Goal: Manage account settings

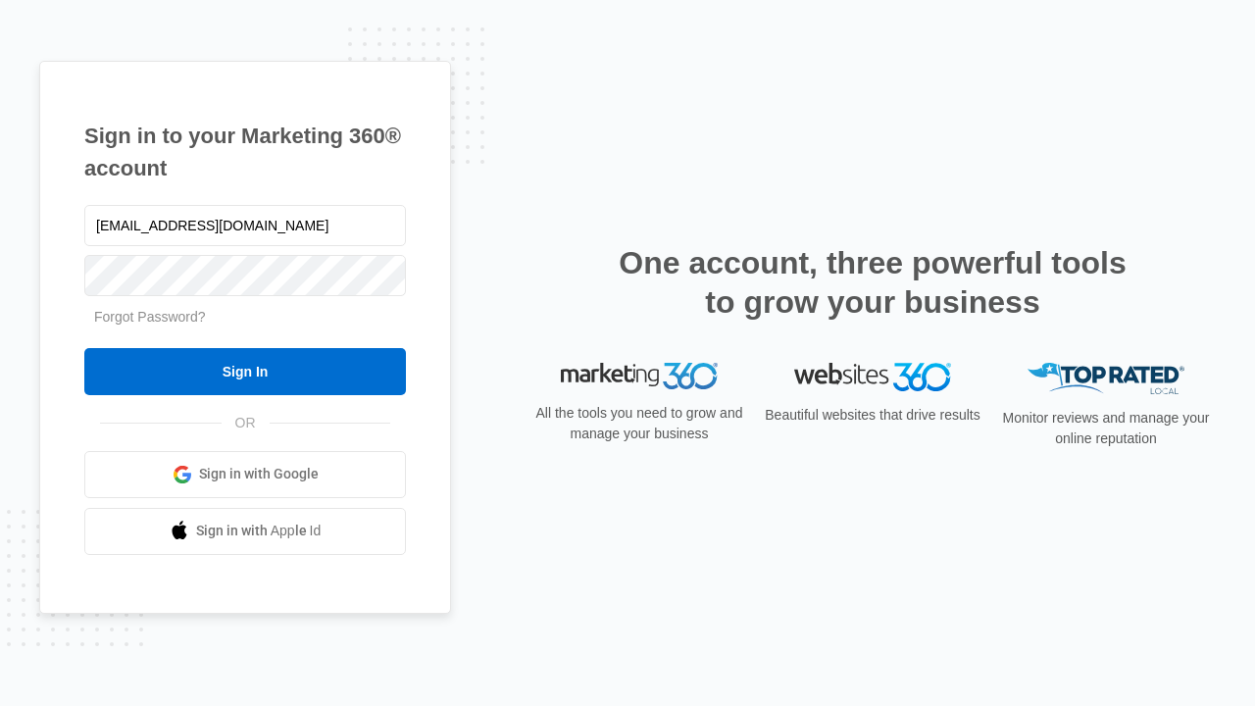
type input "dankie614@gmail.com"
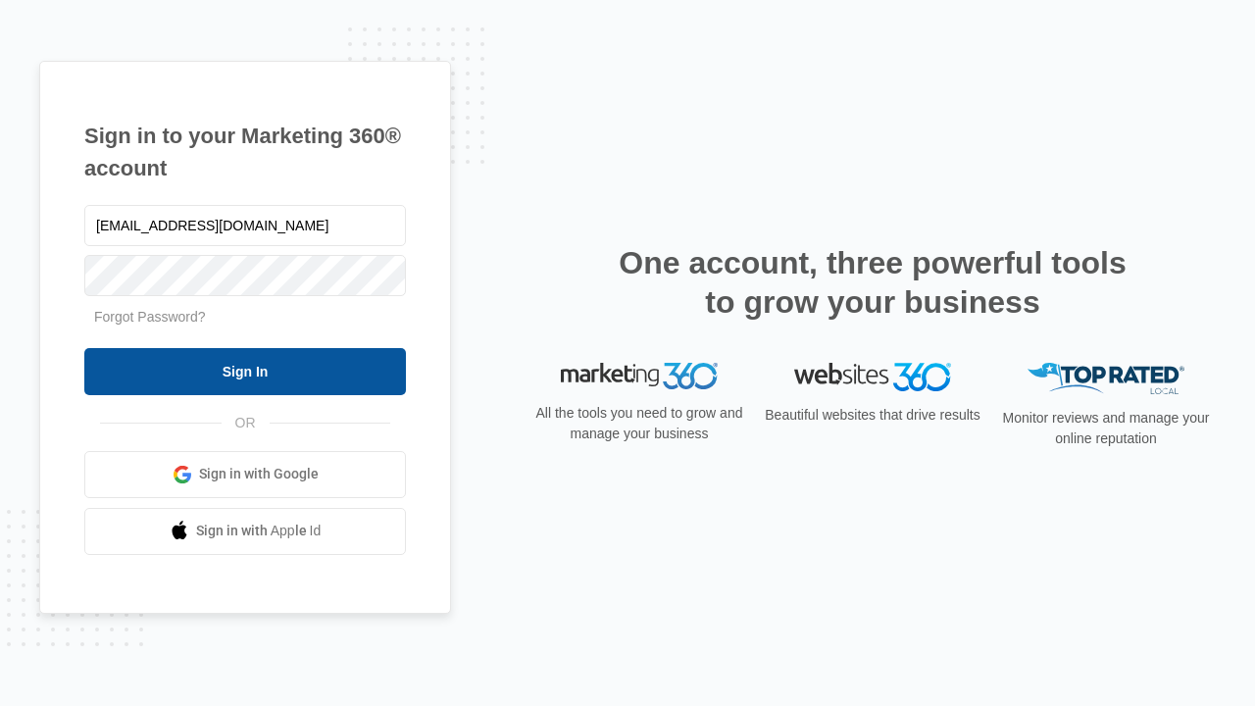
click at [245, 371] on input "Sign In" at bounding box center [245, 371] width 322 height 47
